Goal: Task Accomplishment & Management: Use online tool/utility

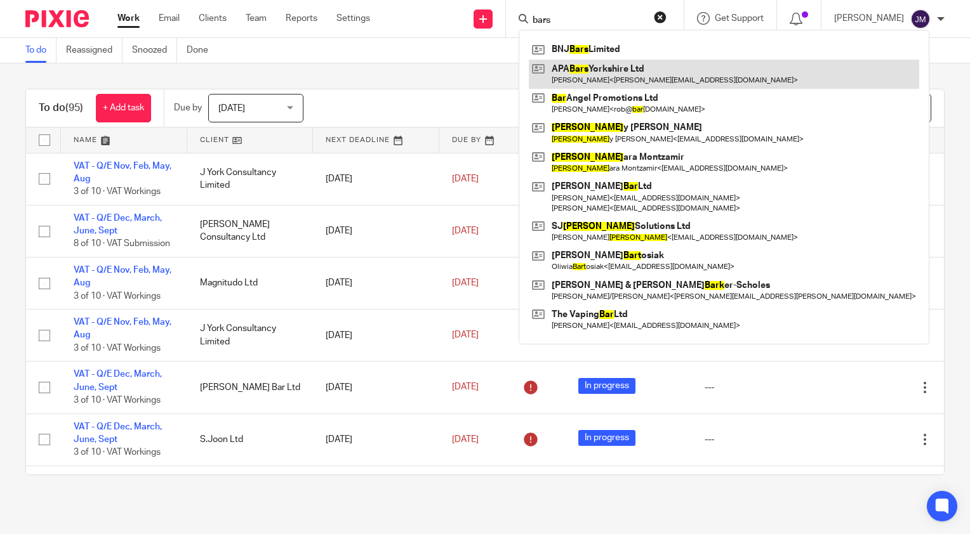
type input "bars"
click at [597, 72] on link at bounding box center [724, 74] width 390 height 29
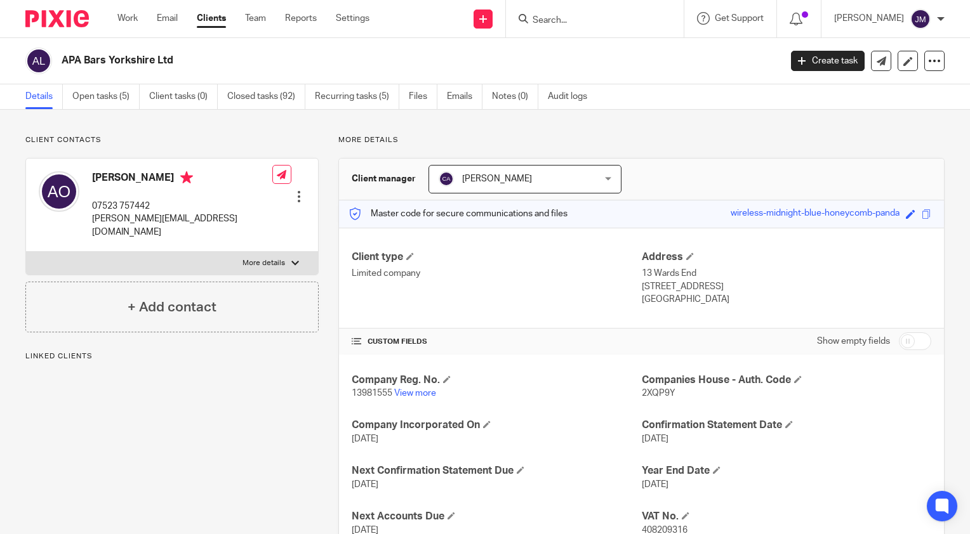
scroll to position [150, 0]
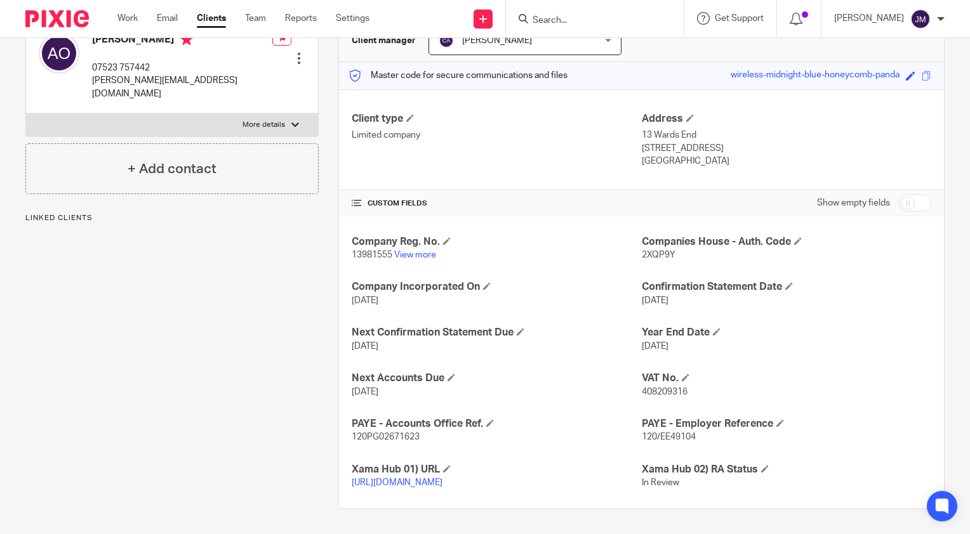
click at [899, 194] on input "checkbox" at bounding box center [915, 203] width 32 height 18
checkbox input "true"
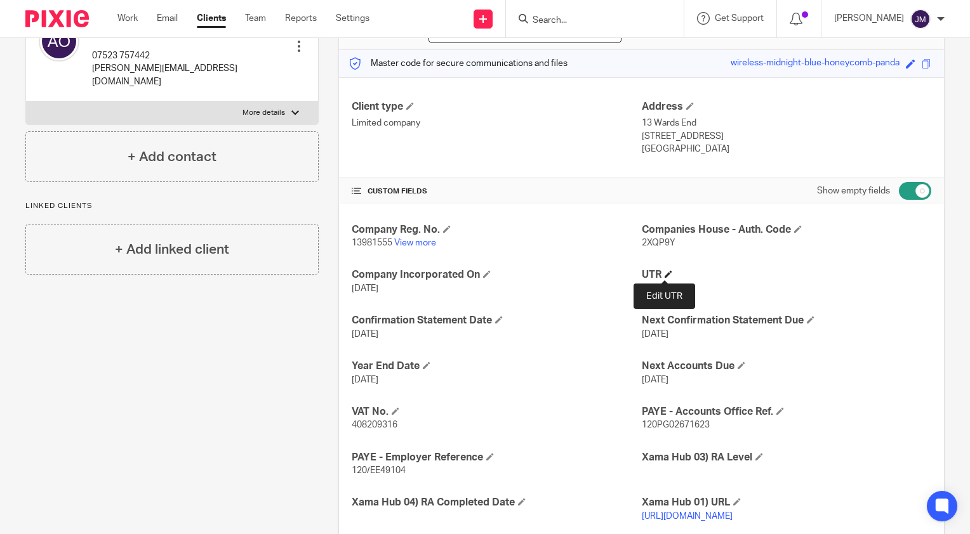
click at [665, 270] on span at bounding box center [669, 274] width 8 height 8
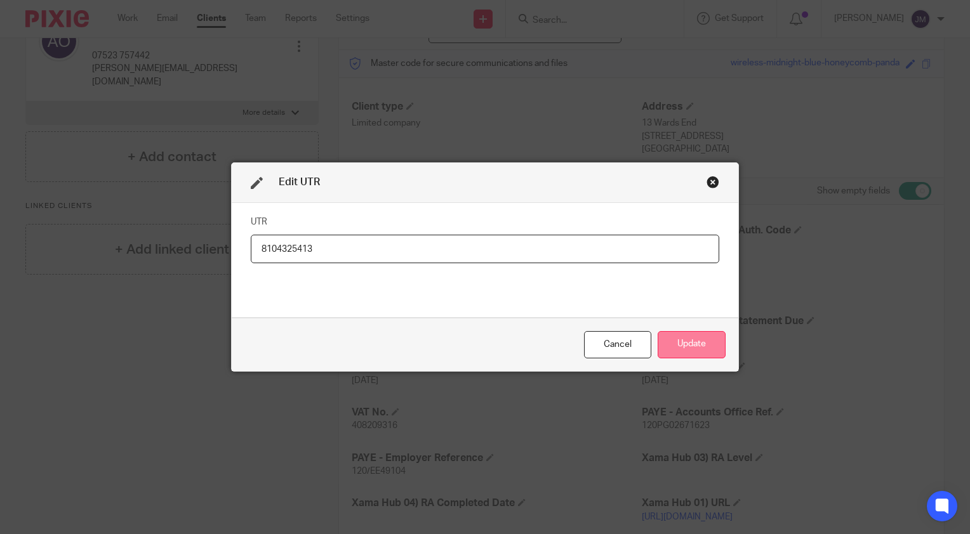
type input "8104325413"
click at [693, 352] on button "Update" at bounding box center [692, 344] width 68 height 27
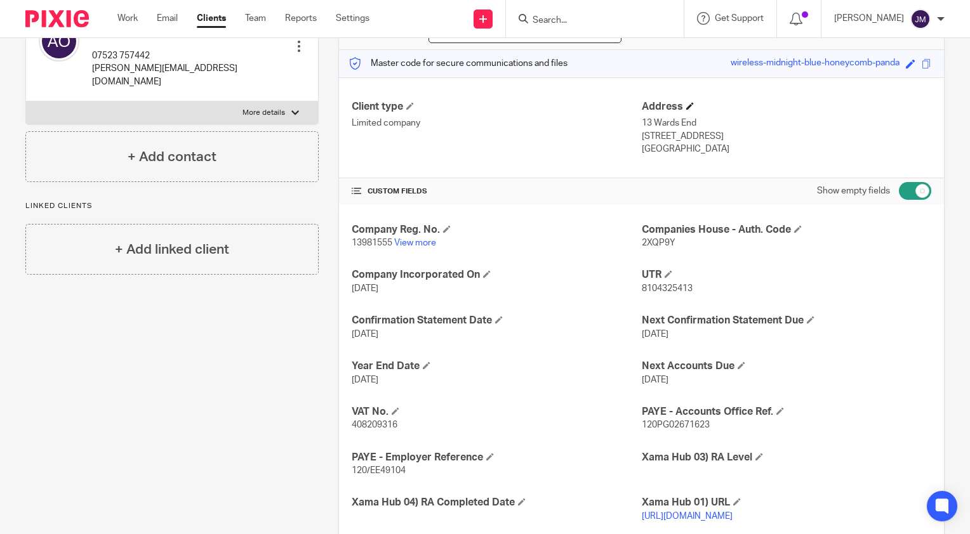
scroll to position [0, 0]
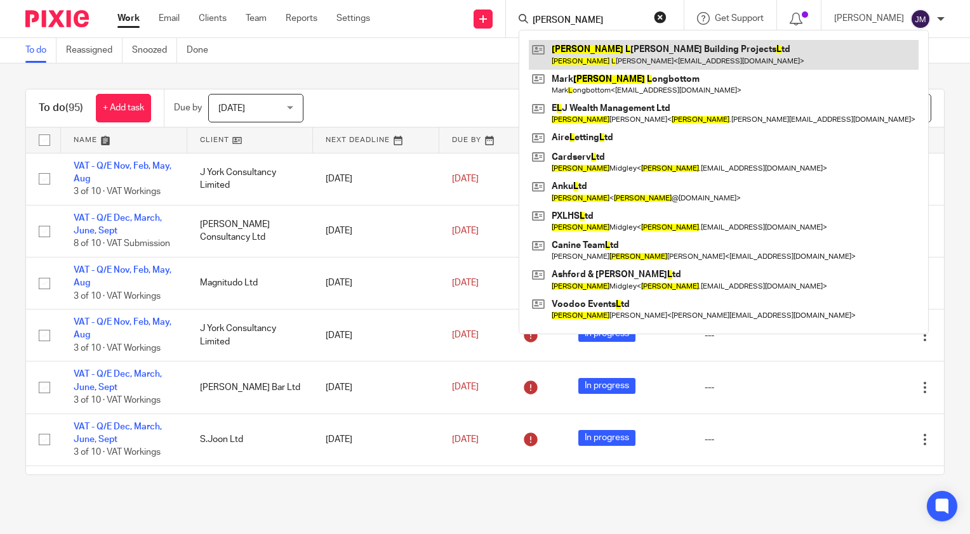
type input "davide l"
click at [599, 51] on link at bounding box center [724, 54] width 390 height 29
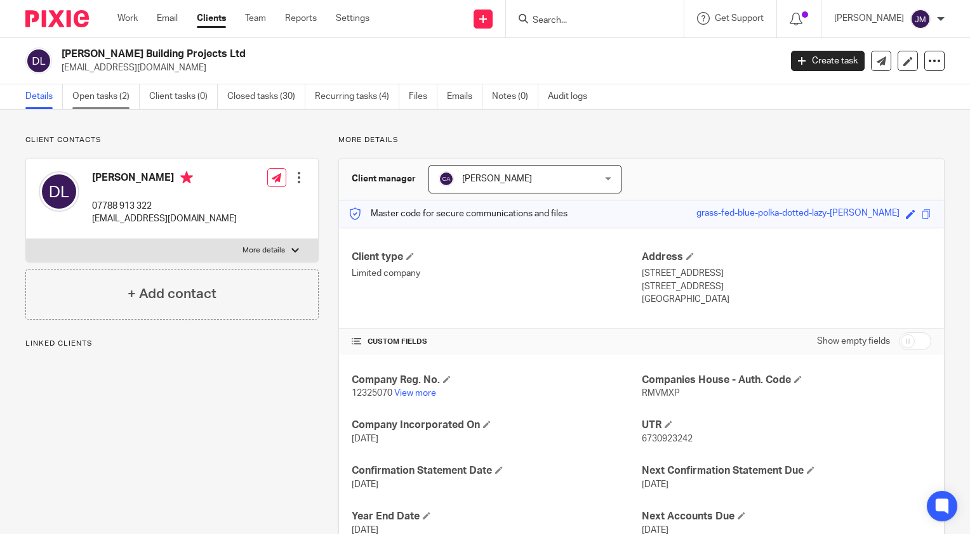
click at [111, 98] on link "Open tasks (2)" at bounding box center [105, 96] width 67 height 25
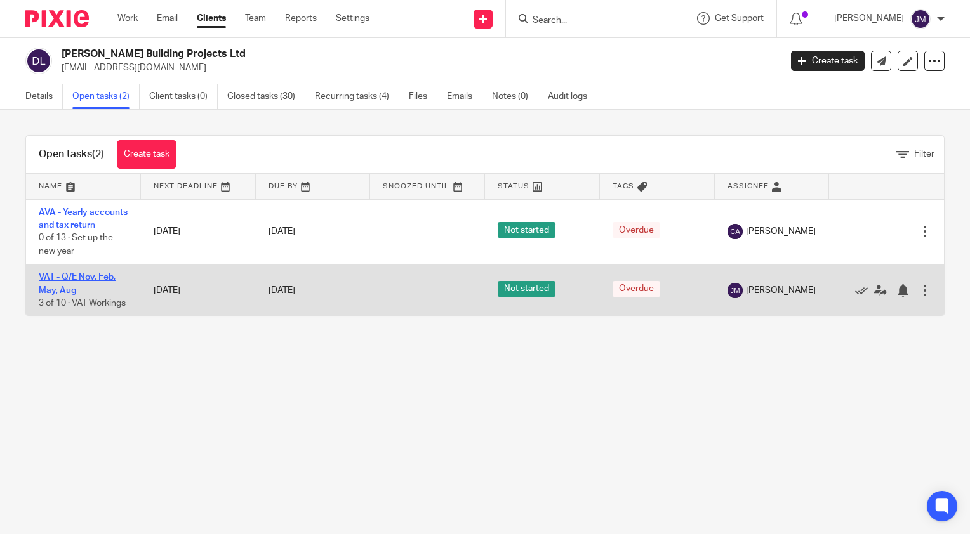
click at [48, 292] on link "VAT - Q/E Nov, Feb, May, Aug" at bounding box center [77, 284] width 77 height 22
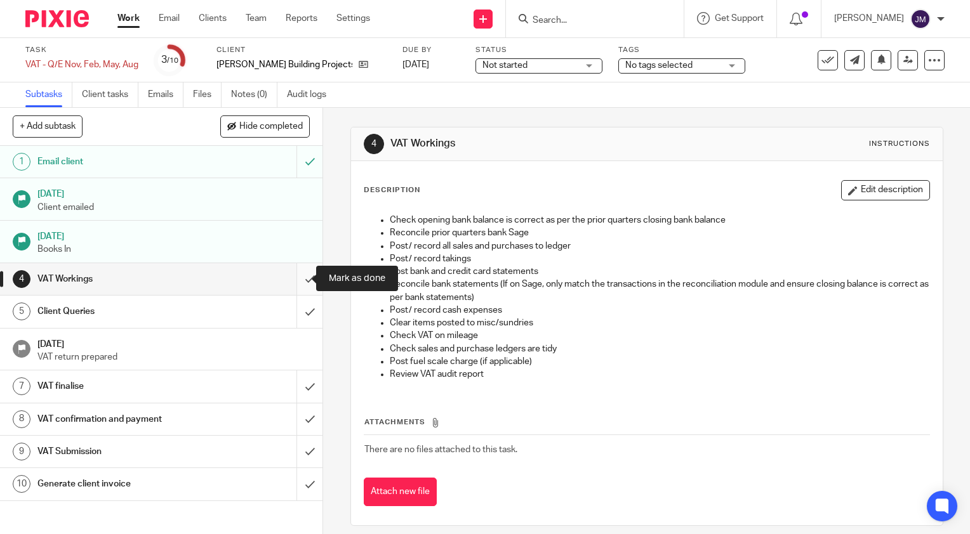
click at [302, 282] on input "submit" at bounding box center [161, 279] width 322 height 32
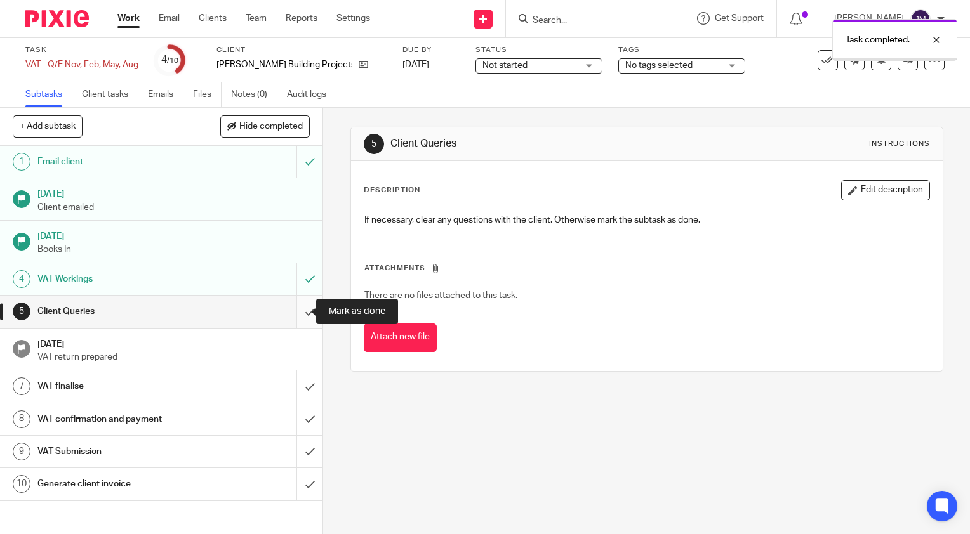
click at [300, 312] on input "submit" at bounding box center [161, 312] width 322 height 32
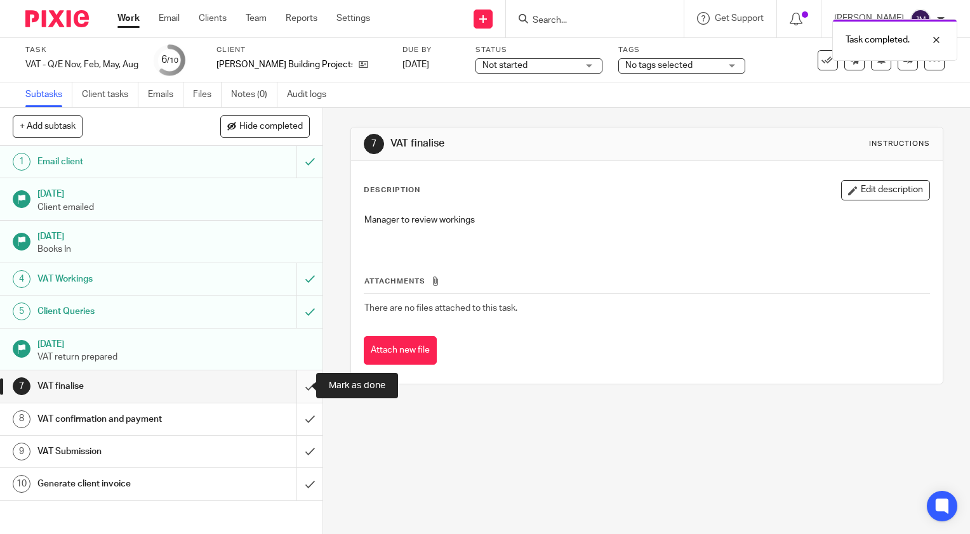
click at [292, 382] on input "submit" at bounding box center [161, 387] width 322 height 32
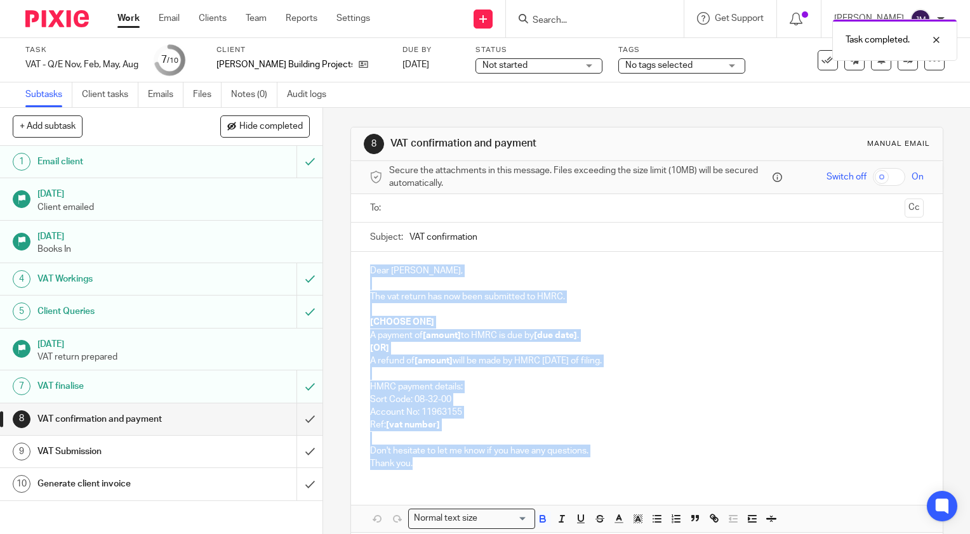
drag, startPoint x: 439, startPoint y: 471, endPoint x: 359, endPoint y: 270, distance: 215.9
click at [359, 270] on div "Dear [PERSON_NAME], The vat return has now been submitted to HMRC. [CHOOSE ONE]…" at bounding box center [647, 366] width 592 height 228
copy div "Dear Davide, The vat return has now been submitted to HMRC. [CHOOSE ONE] A paym…"
click at [235, 196] on h1 "[DATE]" at bounding box center [173, 193] width 273 height 16
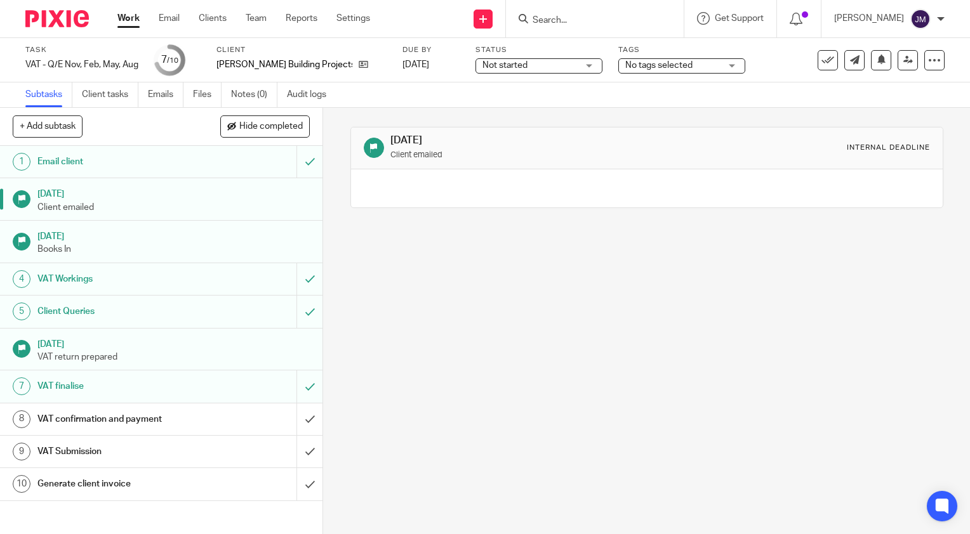
click at [696, 421] on div "[DATE] Client emailed Internal deadline" at bounding box center [646, 321] width 647 height 427
click at [428, 319] on div "[DATE] Client emailed Internal deadline" at bounding box center [646, 321] width 647 height 427
